Goal: Transaction & Acquisition: Purchase product/service

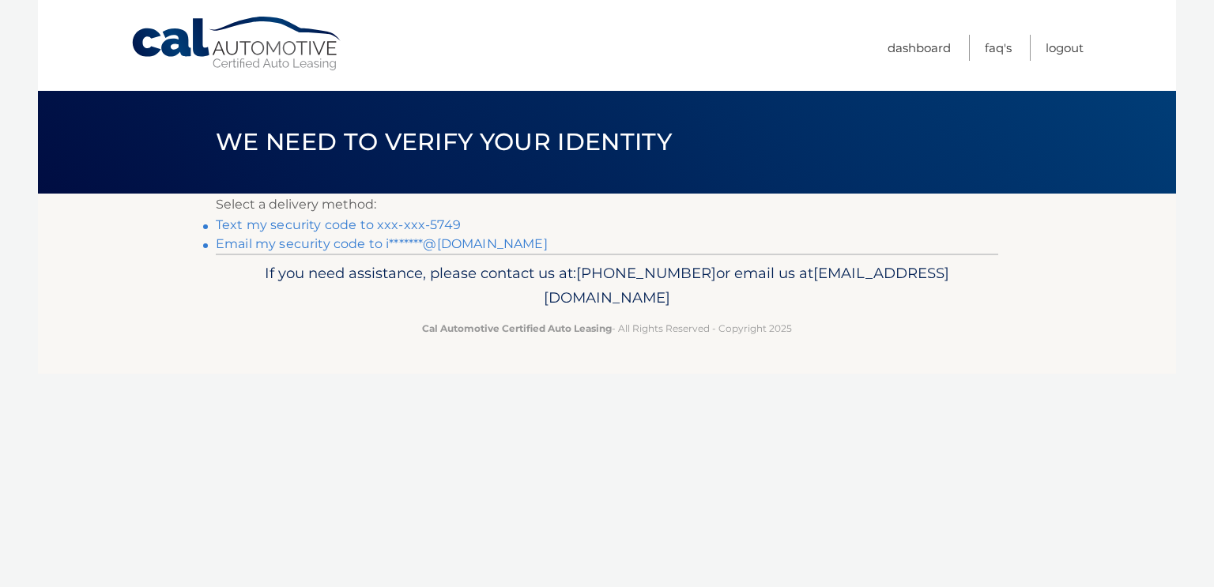
click at [438, 228] on link "Text my security code to xxx-xxx-5749" at bounding box center [338, 224] width 245 height 15
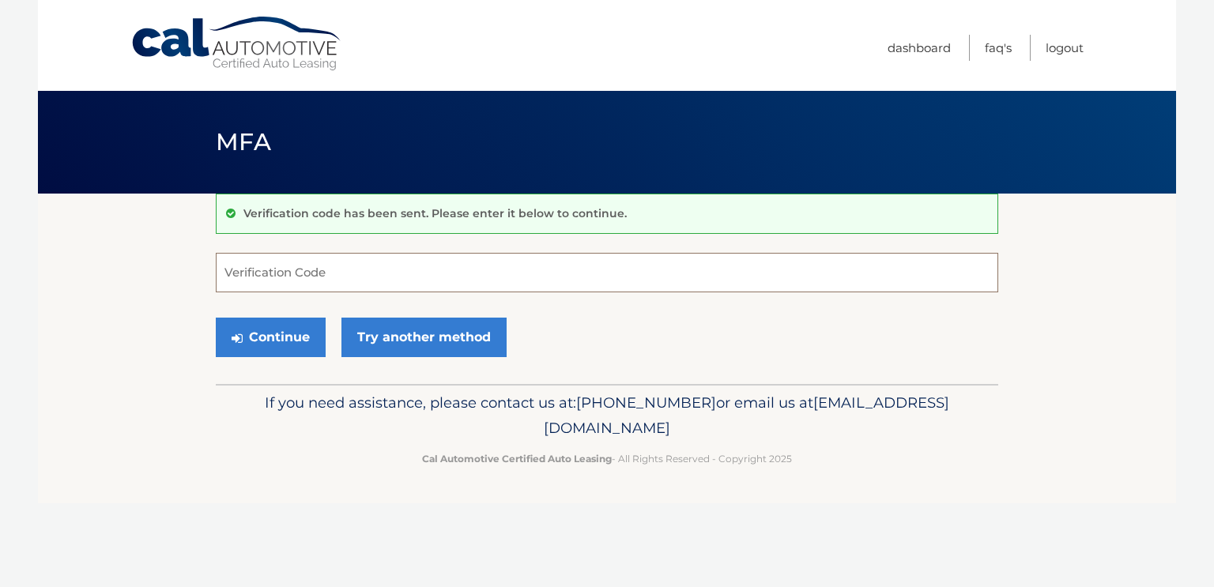
click at [358, 272] on input "Verification Code" at bounding box center [607, 273] width 783 height 40
type input "157161"
click at [288, 345] on button "Continue" at bounding box center [271, 338] width 110 height 40
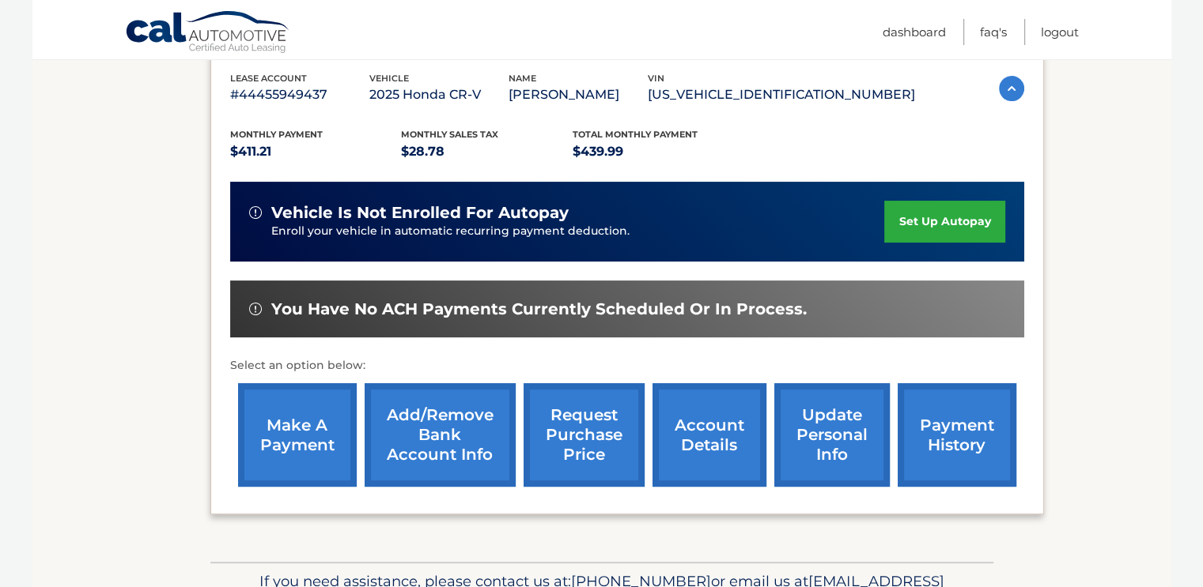
scroll to position [294, 0]
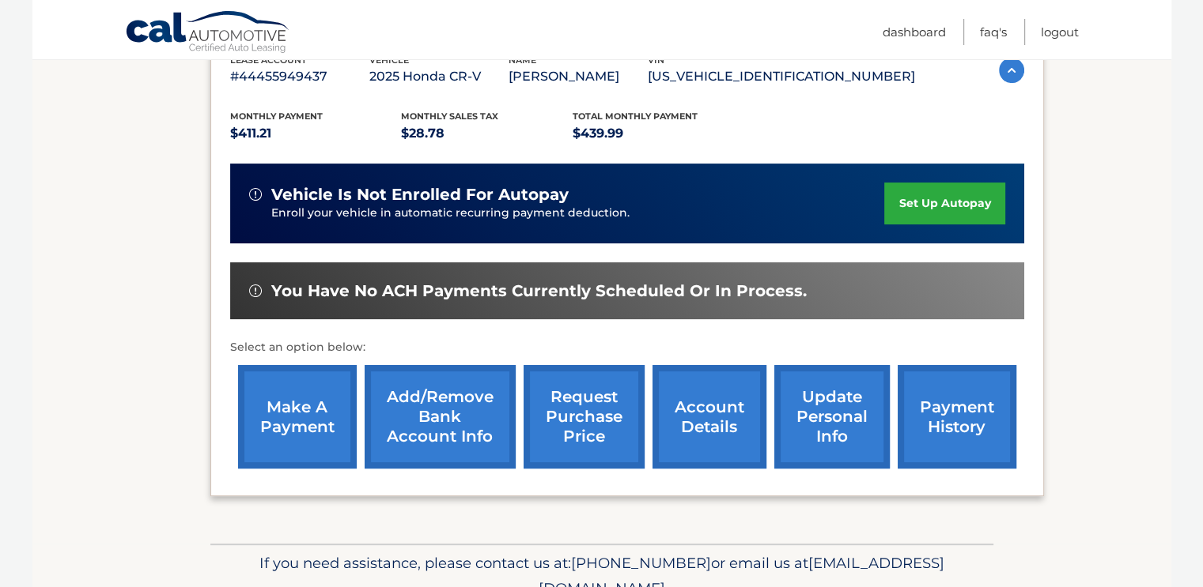
click at [289, 407] on link "make a payment" at bounding box center [297, 417] width 119 height 104
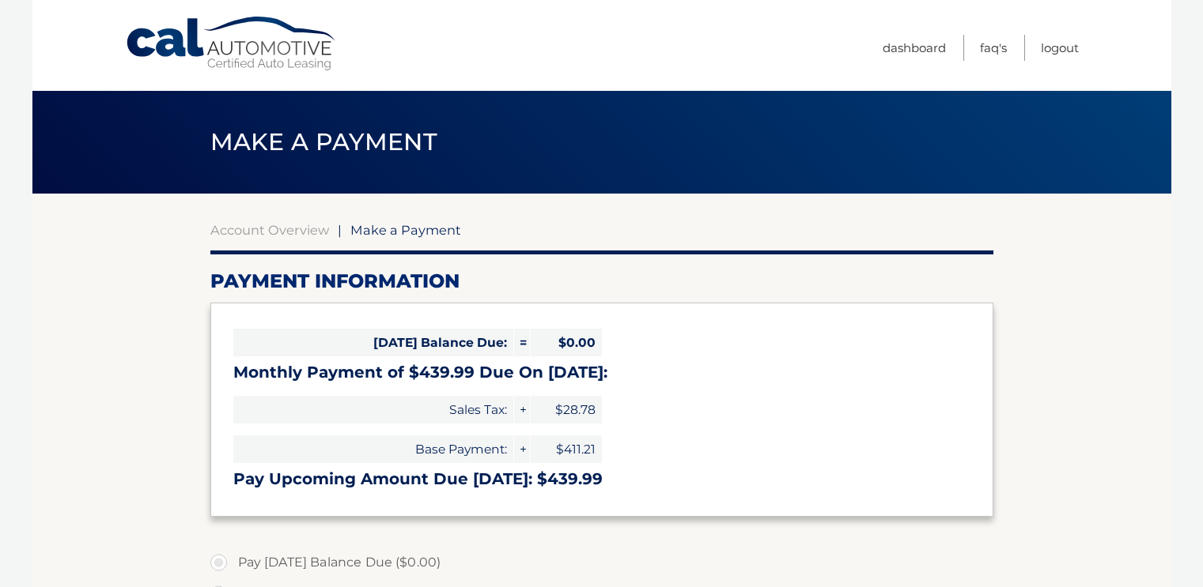
select select "YTc3NTg5ZDAtYzA1My00MWQ0LWEwNjctYTNiMDhmY2RkNzZh"
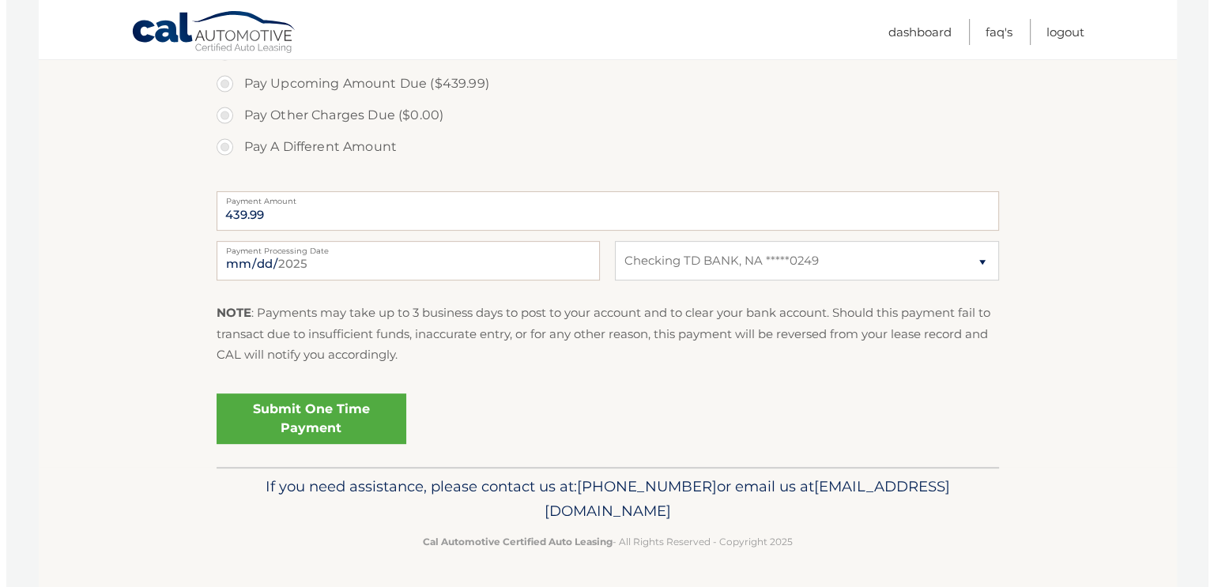
scroll to position [553, 0]
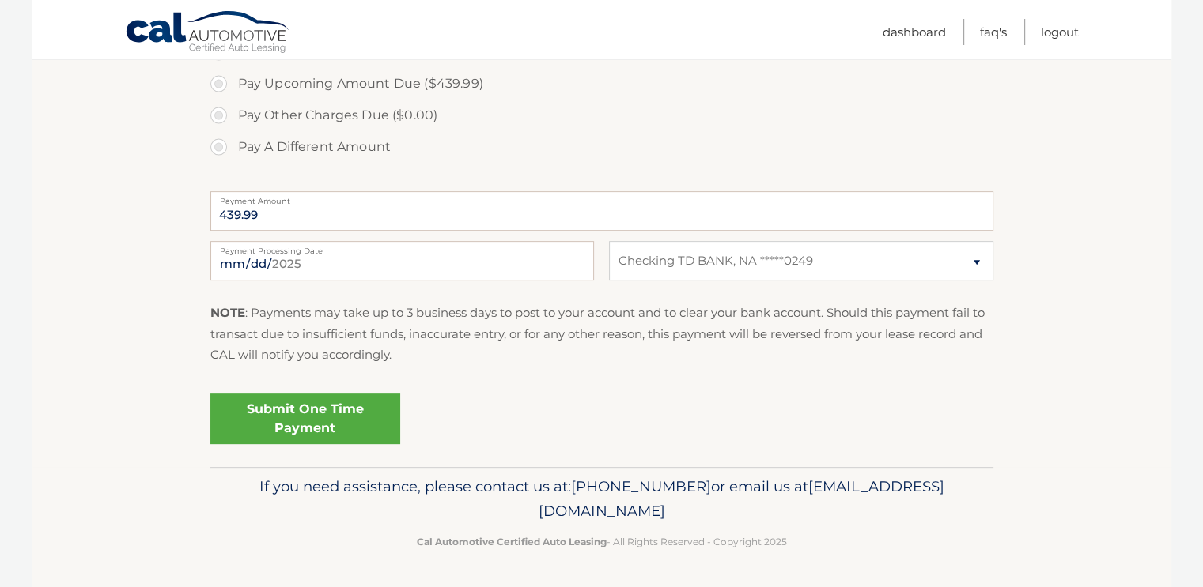
click at [333, 444] on link "Submit One Time Payment" at bounding box center [305, 419] width 190 height 51
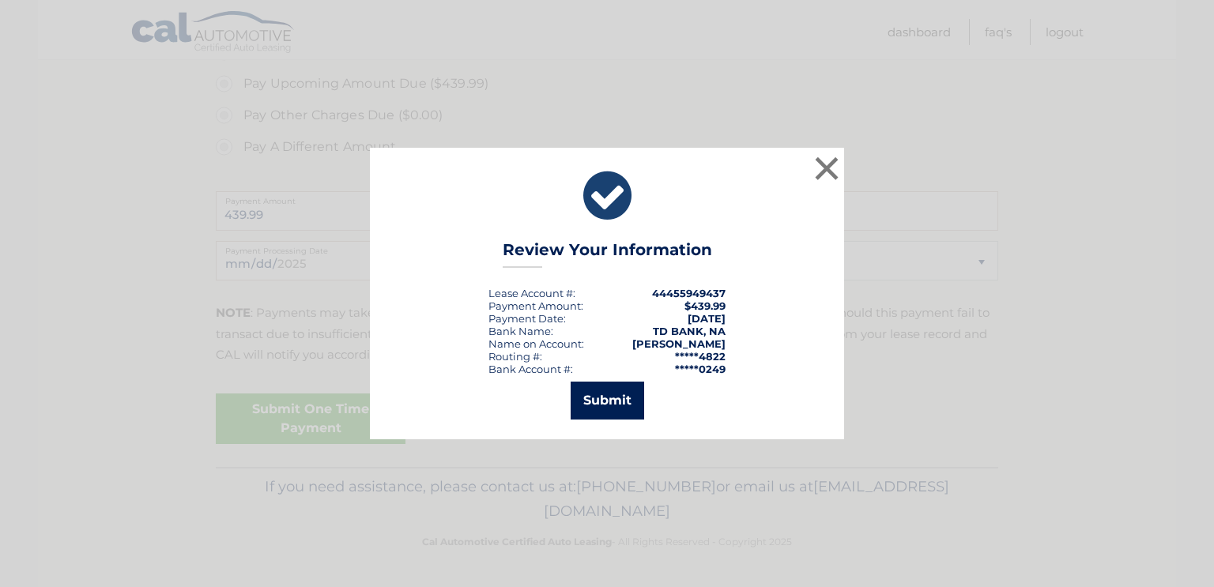
click at [596, 402] on button "Submit" at bounding box center [608, 401] width 74 height 38
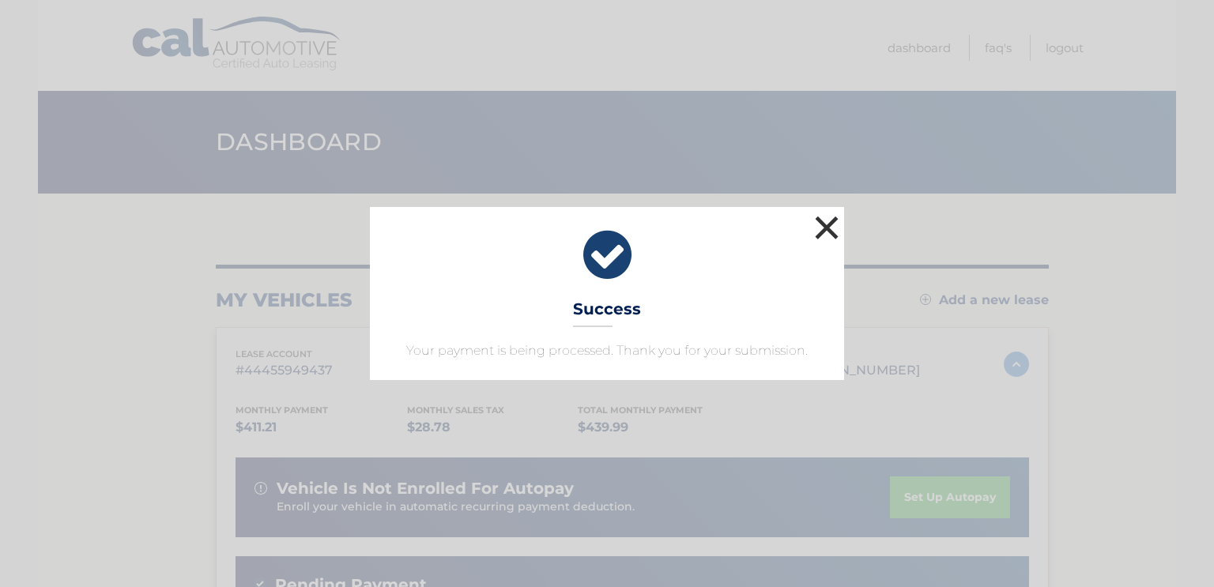
drag, startPoint x: 826, startPoint y: 206, endPoint x: 847, endPoint y: 211, distance: 21.1
click at [826, 212] on button "×" at bounding box center [827, 228] width 32 height 32
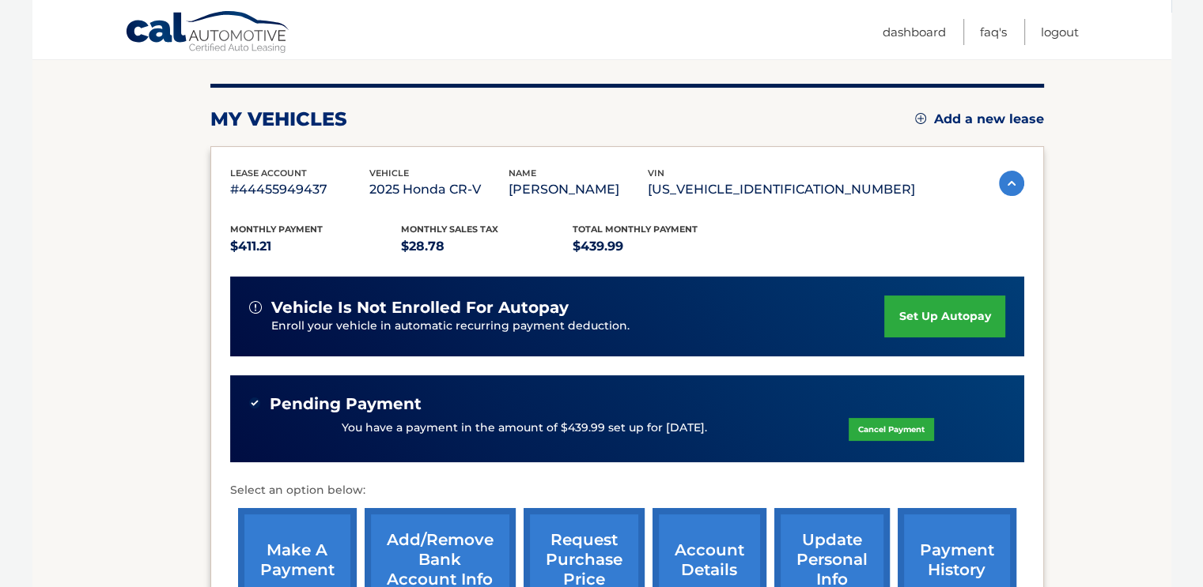
scroll to position [237, 0]
